Goal: Transaction & Acquisition: Purchase product/service

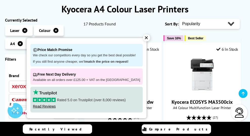
scroll to position [66, 0]
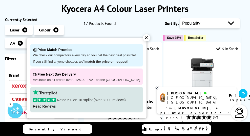
click at [143, 38] on div "✕" at bounding box center [146, 37] width 7 height 7
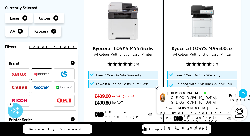
scroll to position [121, 0]
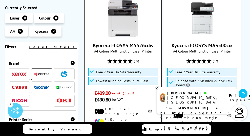
click at [158, 76] on ul "Free 2 Year On-Site Warranty Lowest Running Costs in its Class" at bounding box center [123, 76] width 71 height 16
click at [156, 78] on li "Lowest Running Costs in its Class" at bounding box center [123, 81] width 71 height 8
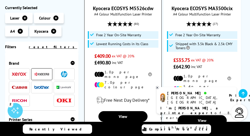
scroll to position [180, 0]
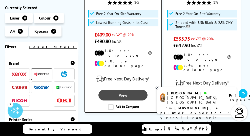
click at [127, 90] on link "View" at bounding box center [122, 95] width 49 height 11
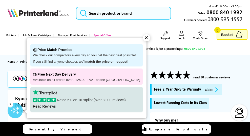
click at [143, 37] on div "✕" at bounding box center [146, 37] width 7 height 7
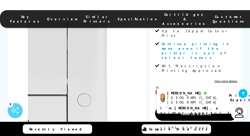
scroll to position [132, 0]
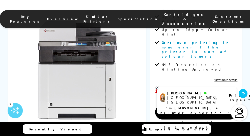
click at [142, 108] on div "Kyocera ECOSYS M5526cdw A4 Colour Multifunction Laser Printer 1102R73NL0 | Prin…" at bounding box center [77, 99] width 139 height 229
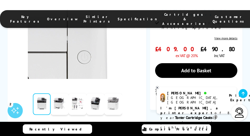
scroll to position [174, 0]
